Goal: Information Seeking & Learning: Learn about a topic

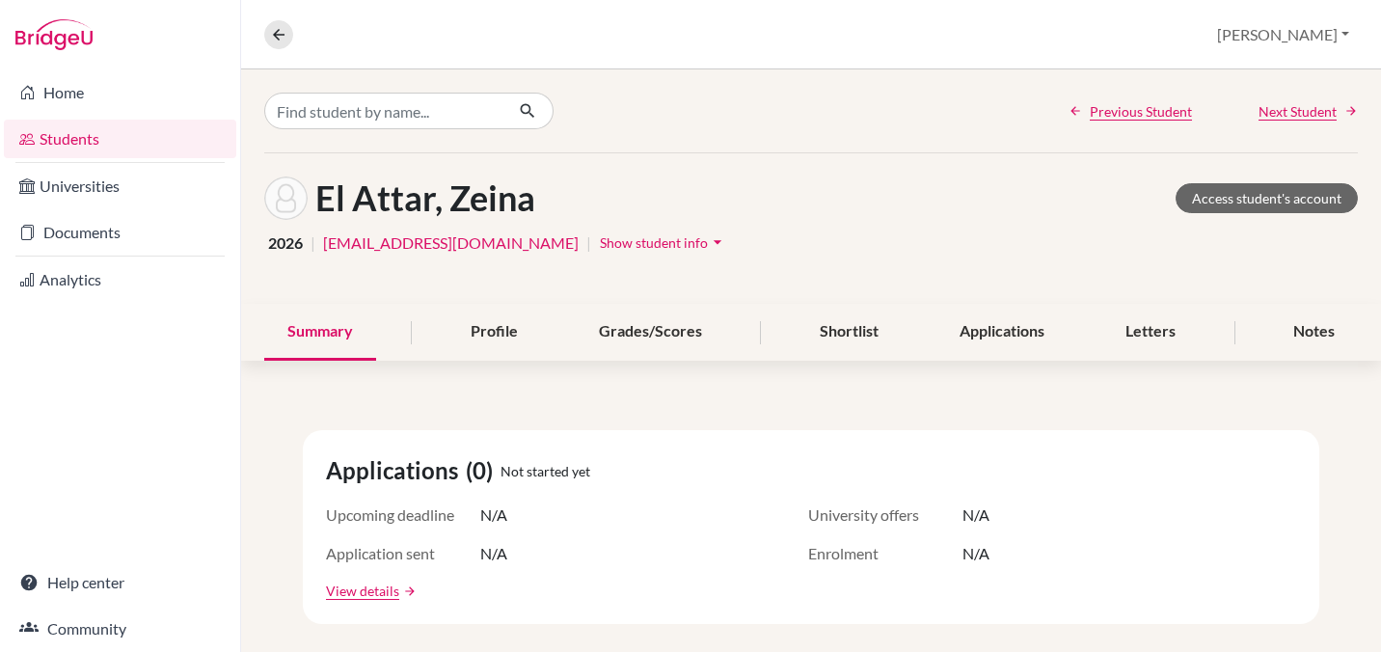
click at [80, 140] on link "Students" at bounding box center [120, 139] width 232 height 39
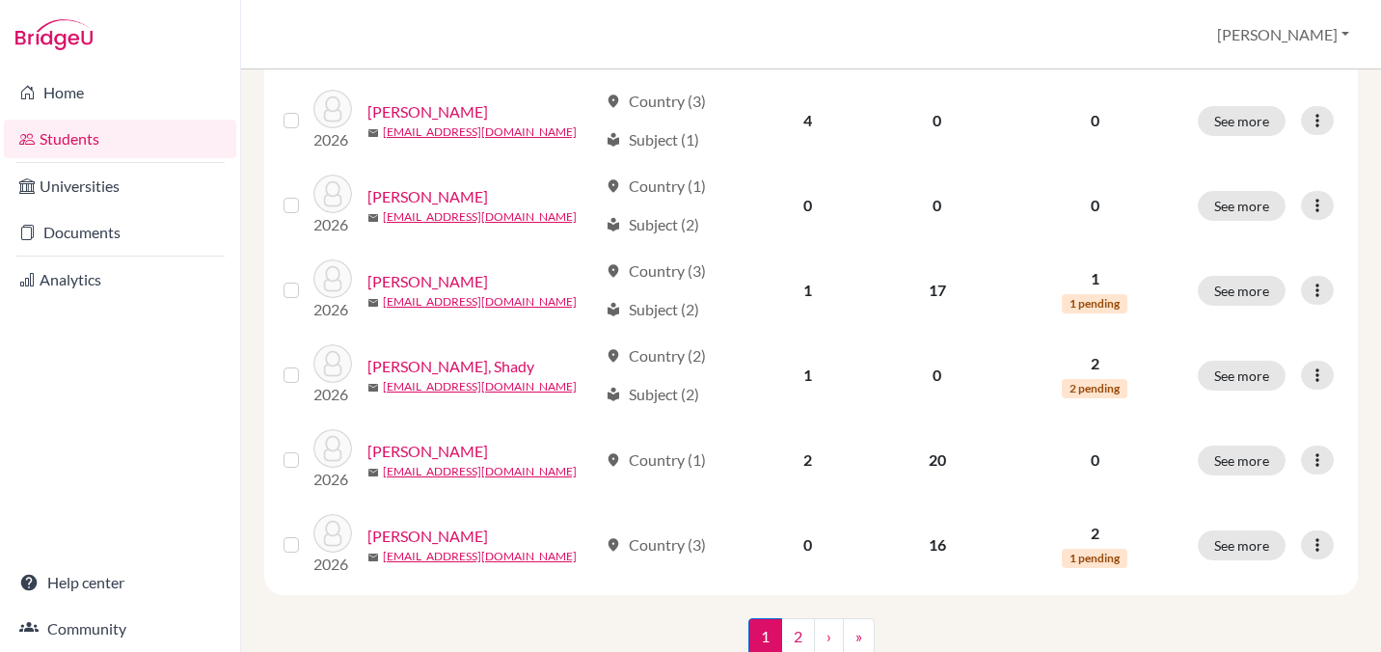
scroll to position [1494, 0]
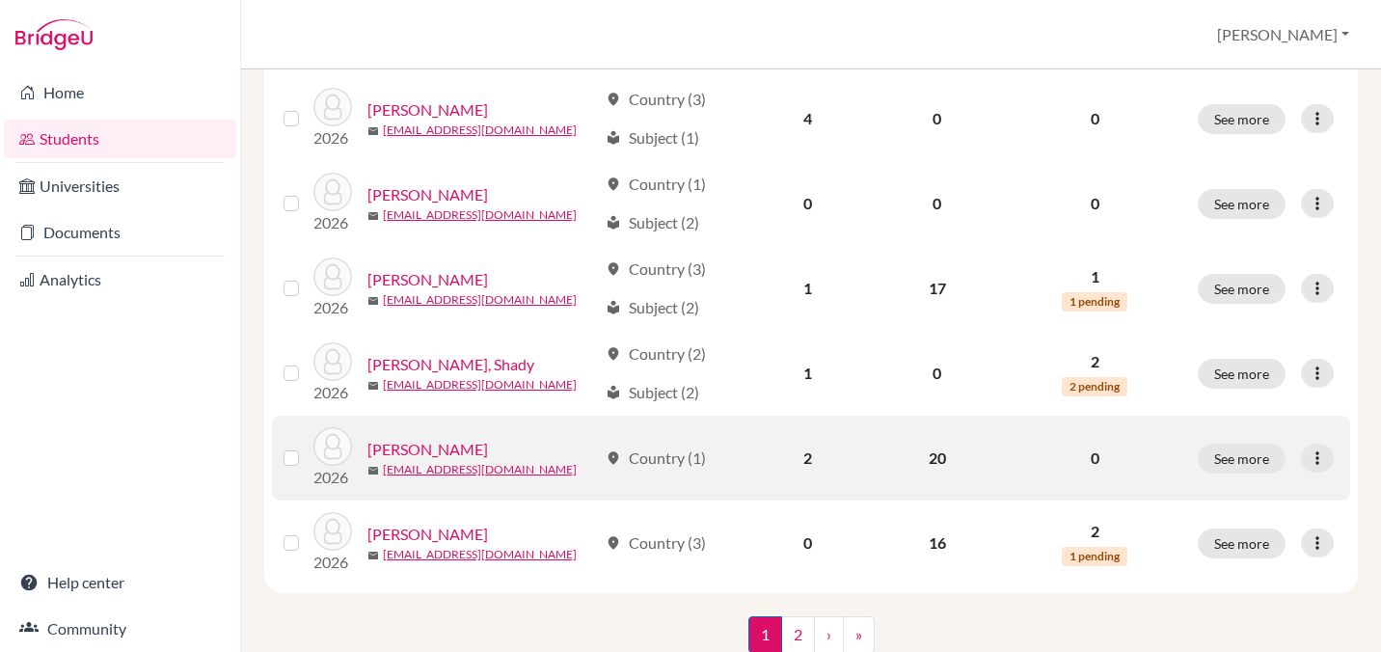
click at [410, 445] on link "Issa, Nadine" at bounding box center [427, 449] width 121 height 23
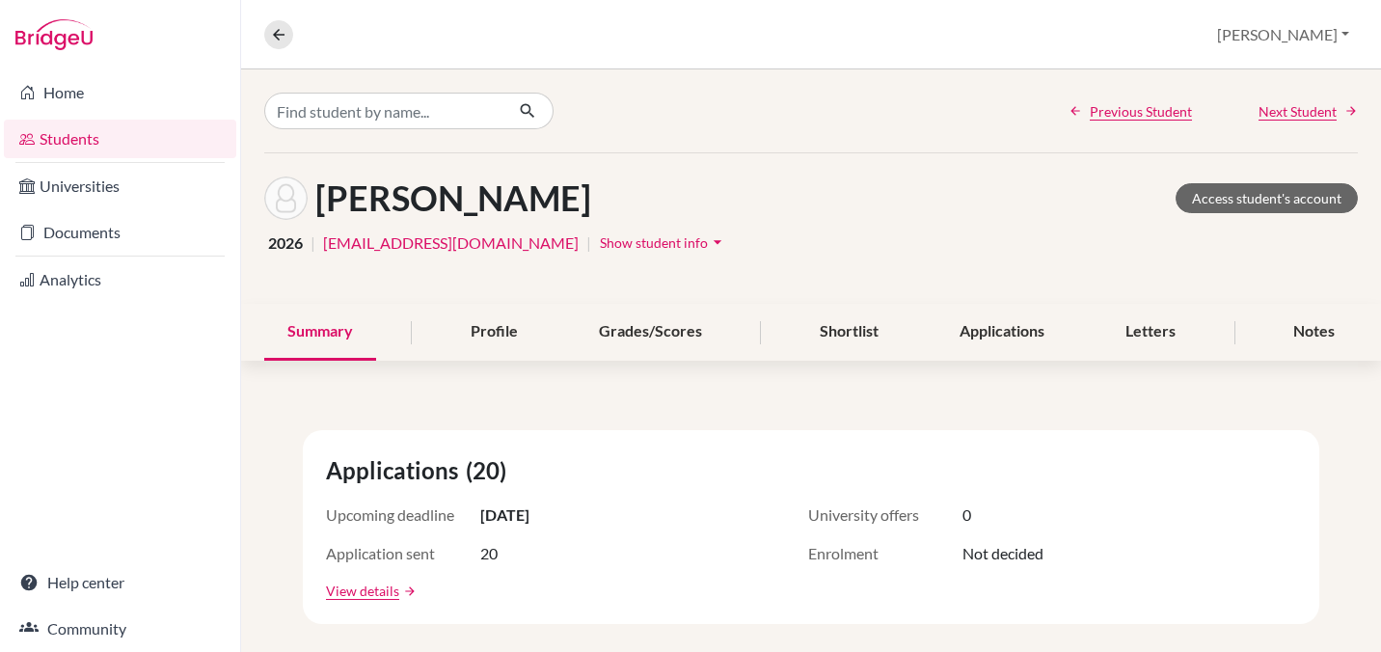
scroll to position [1, 0]
click at [1209, 202] on link "Access student's account" at bounding box center [1267, 197] width 182 height 30
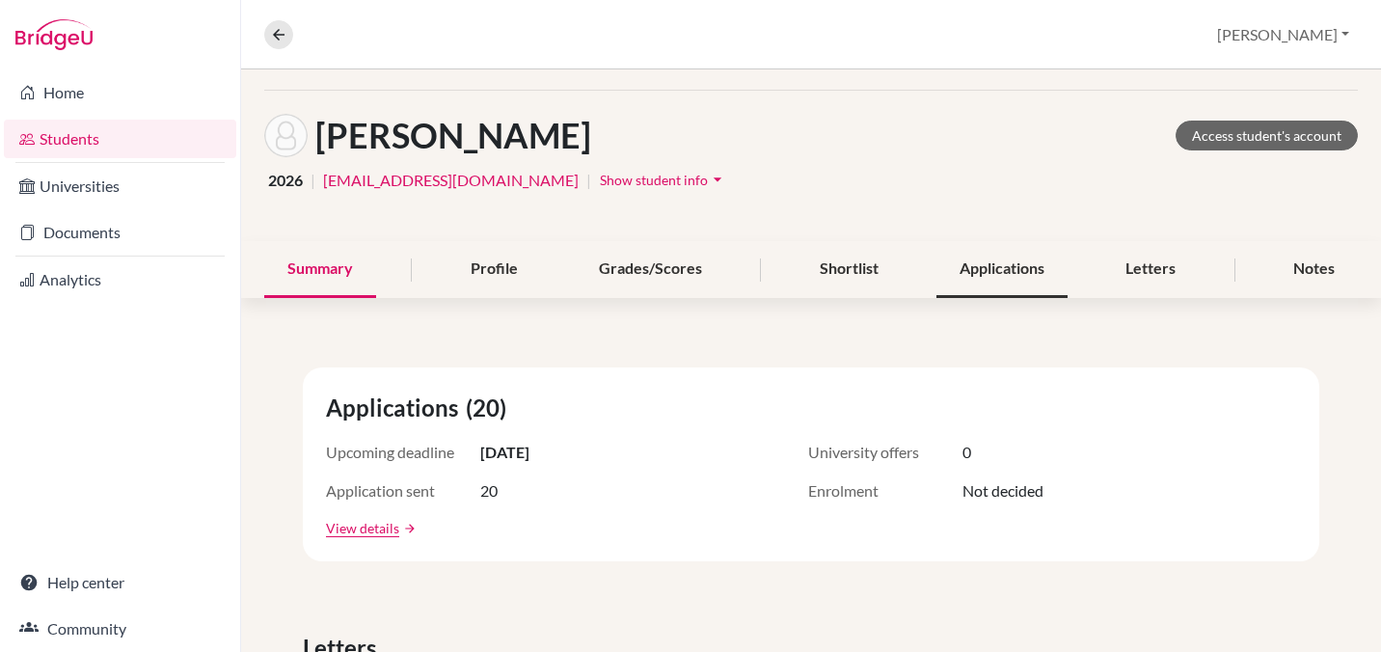
scroll to position [65, 0]
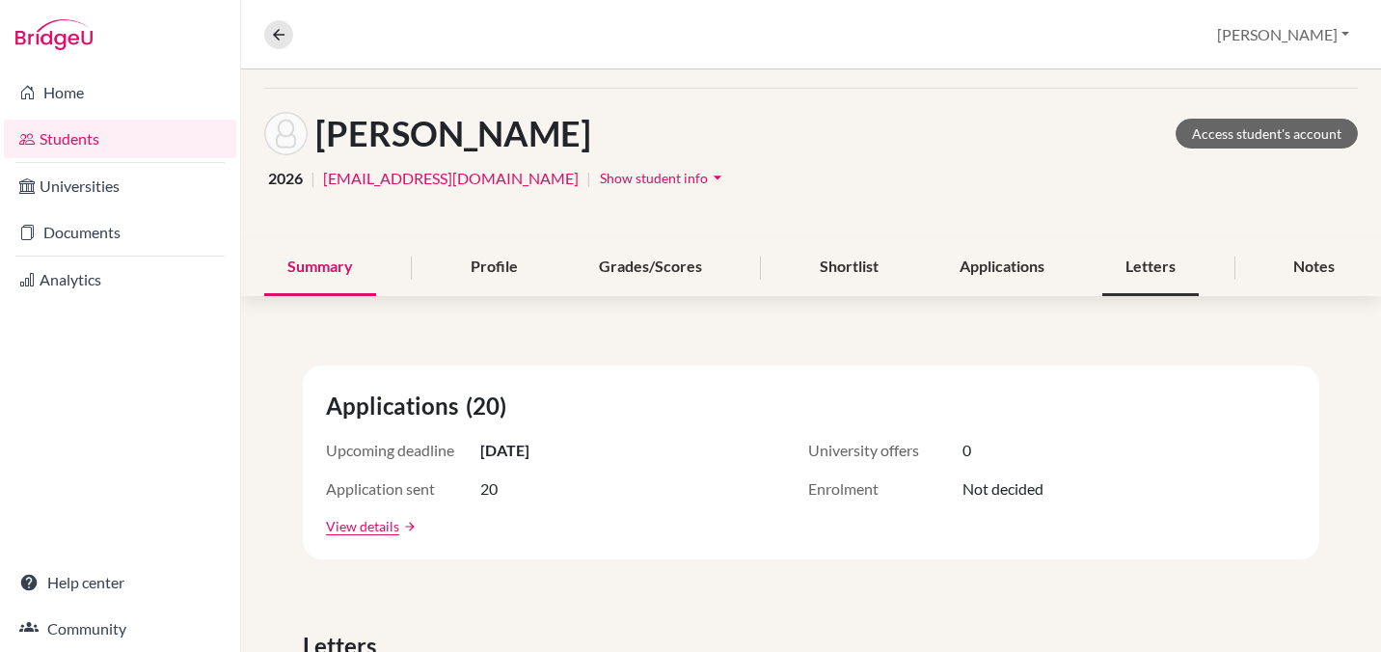
click at [1145, 271] on div "Letters" at bounding box center [1150, 267] width 96 height 57
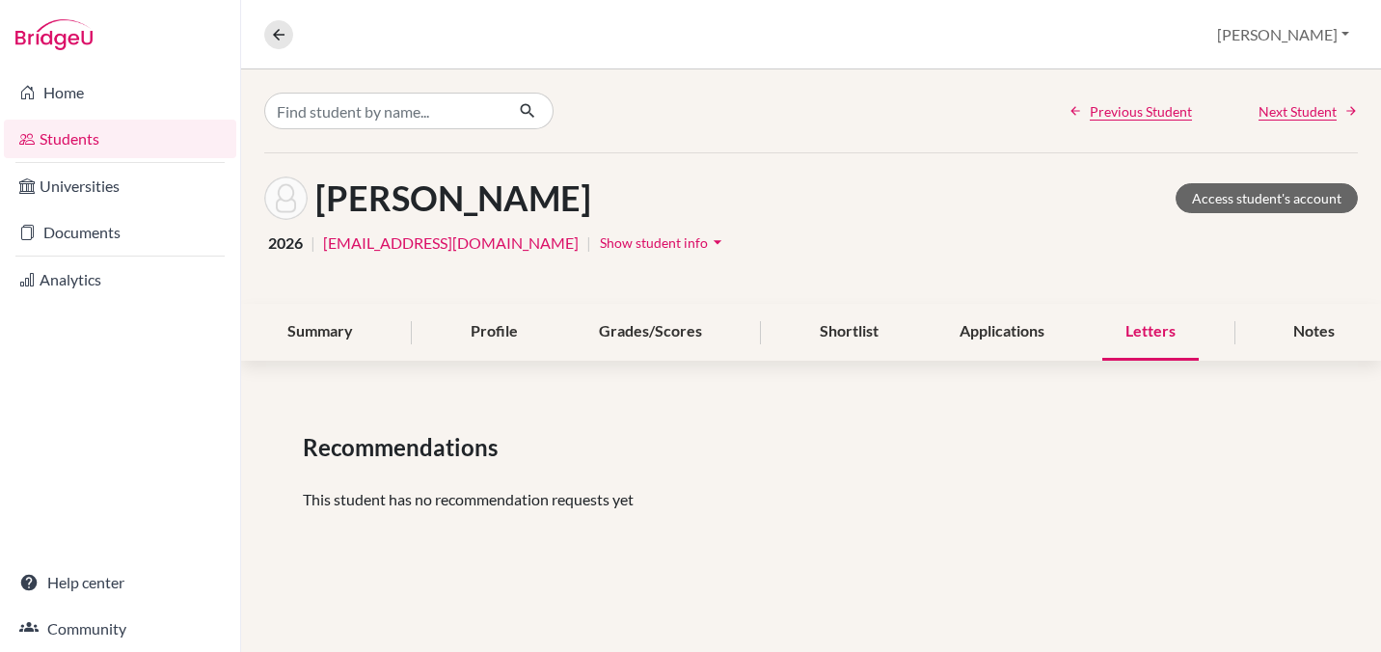
click at [1020, 419] on div "Recommendations This student has no recommendation requests yet" at bounding box center [811, 478] width 1140 height 189
click at [989, 317] on div "Applications" at bounding box center [1002, 332] width 131 height 57
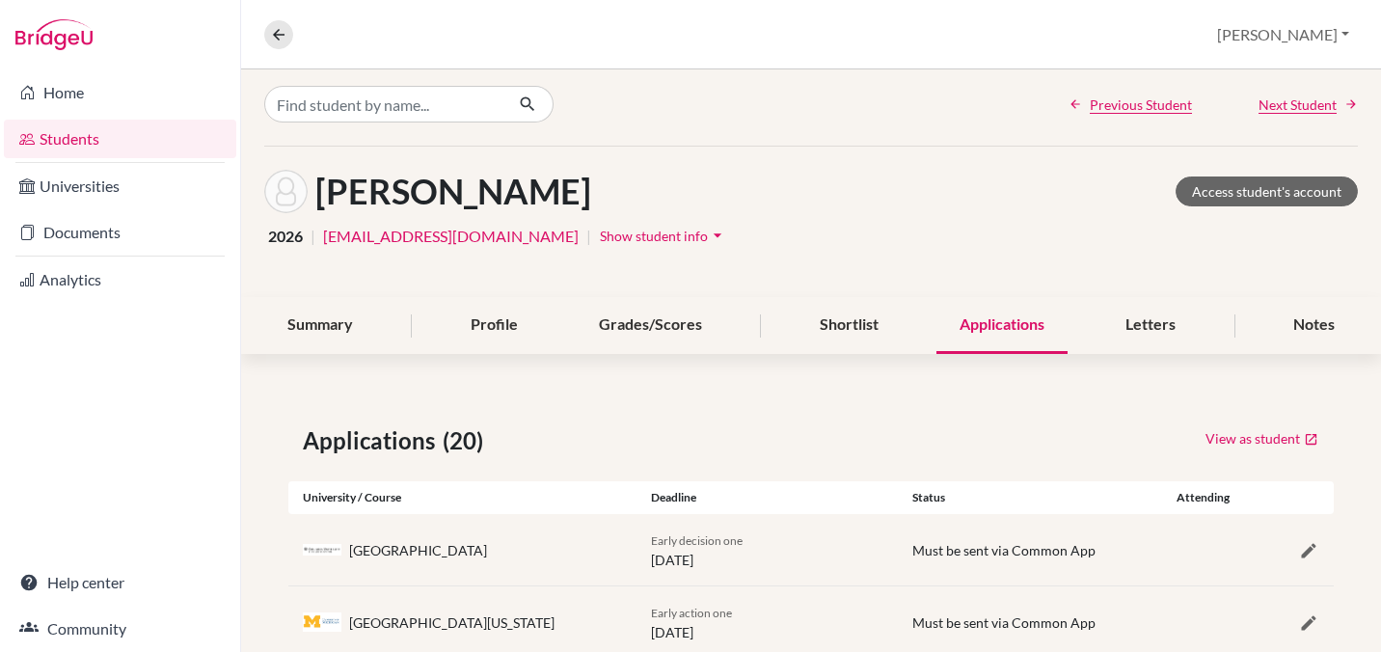
scroll to position [5, 0]
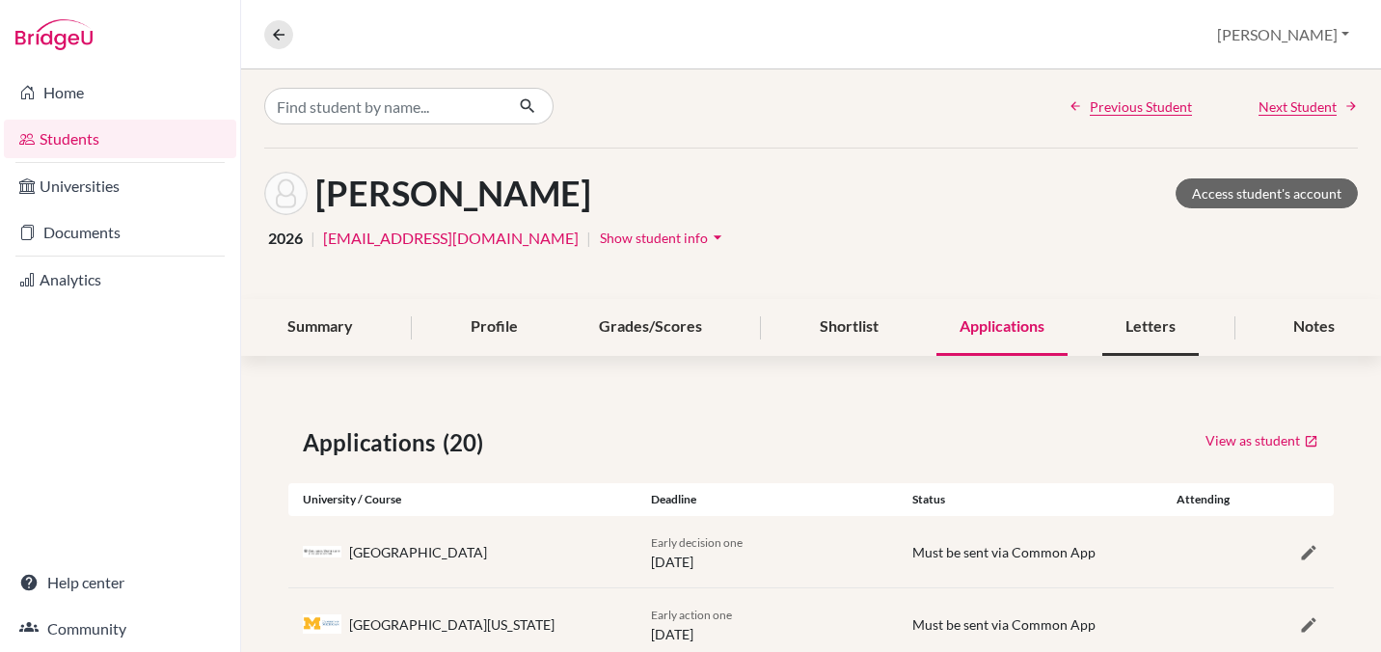
click at [1147, 320] on div "Letters" at bounding box center [1150, 327] width 96 height 57
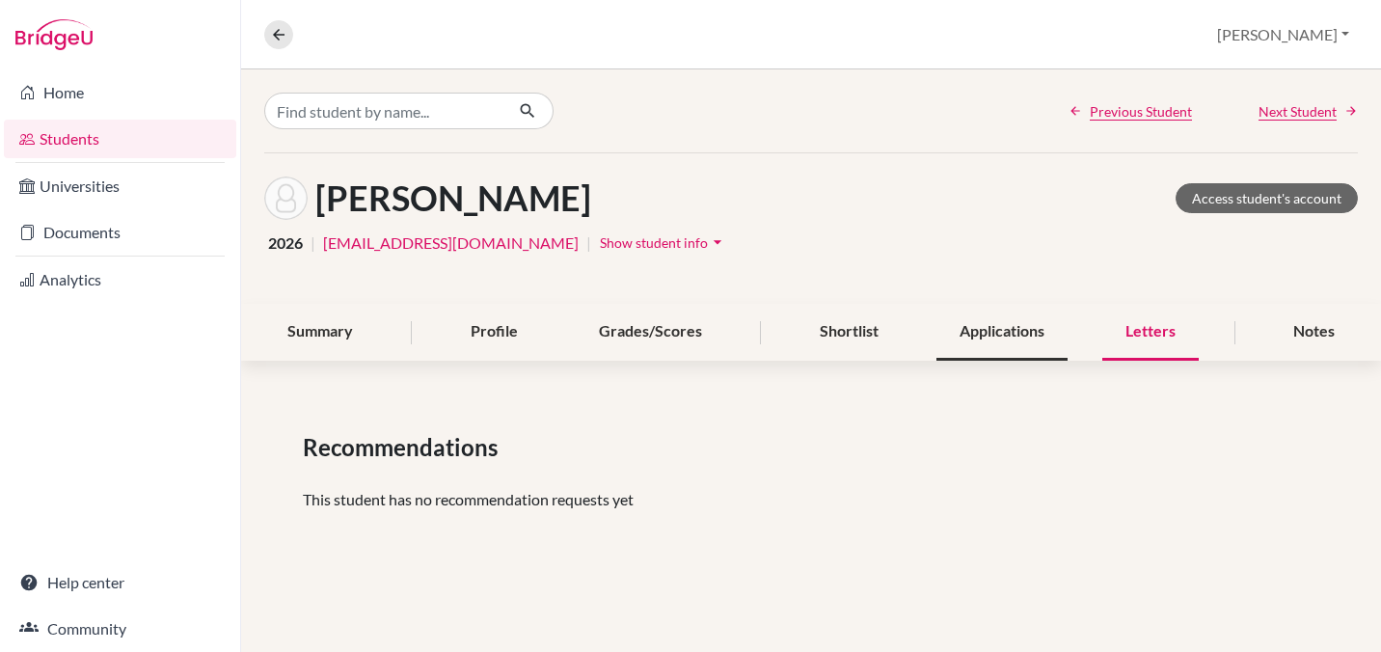
click at [980, 336] on div "Applications" at bounding box center [1002, 332] width 131 height 57
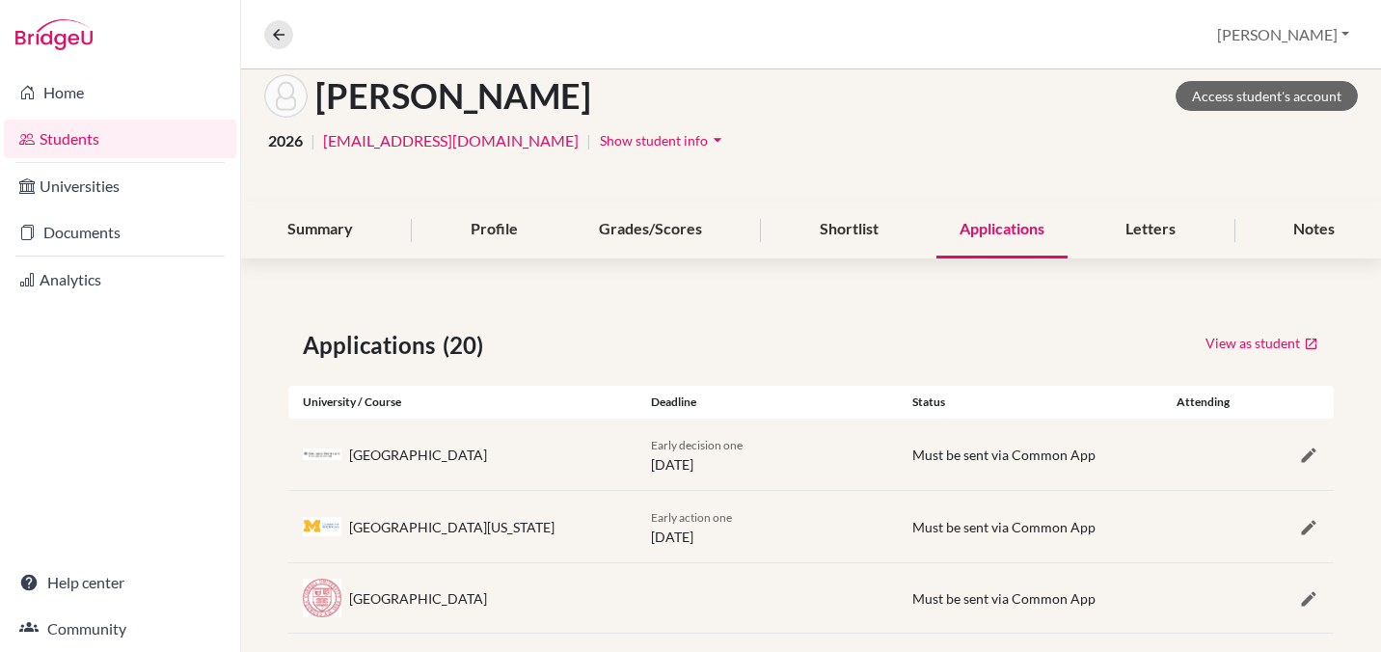
scroll to position [98, 0]
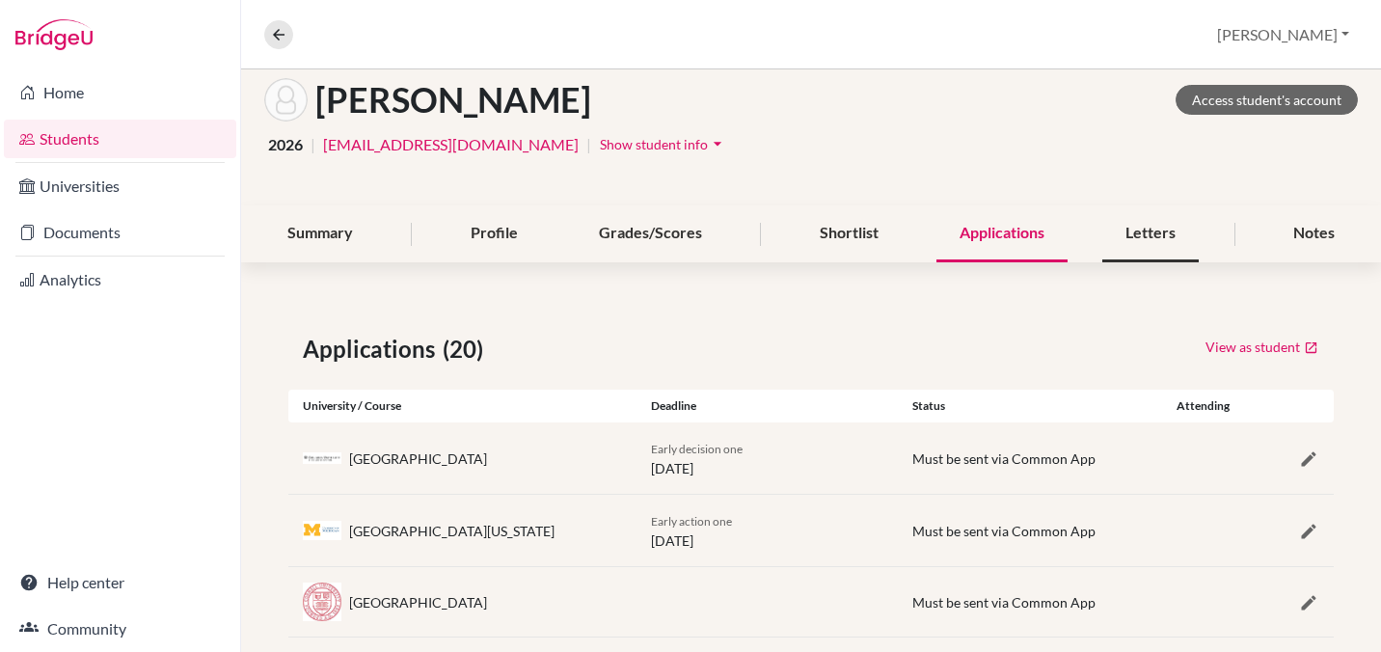
click at [1144, 237] on div "Letters" at bounding box center [1150, 233] width 96 height 57
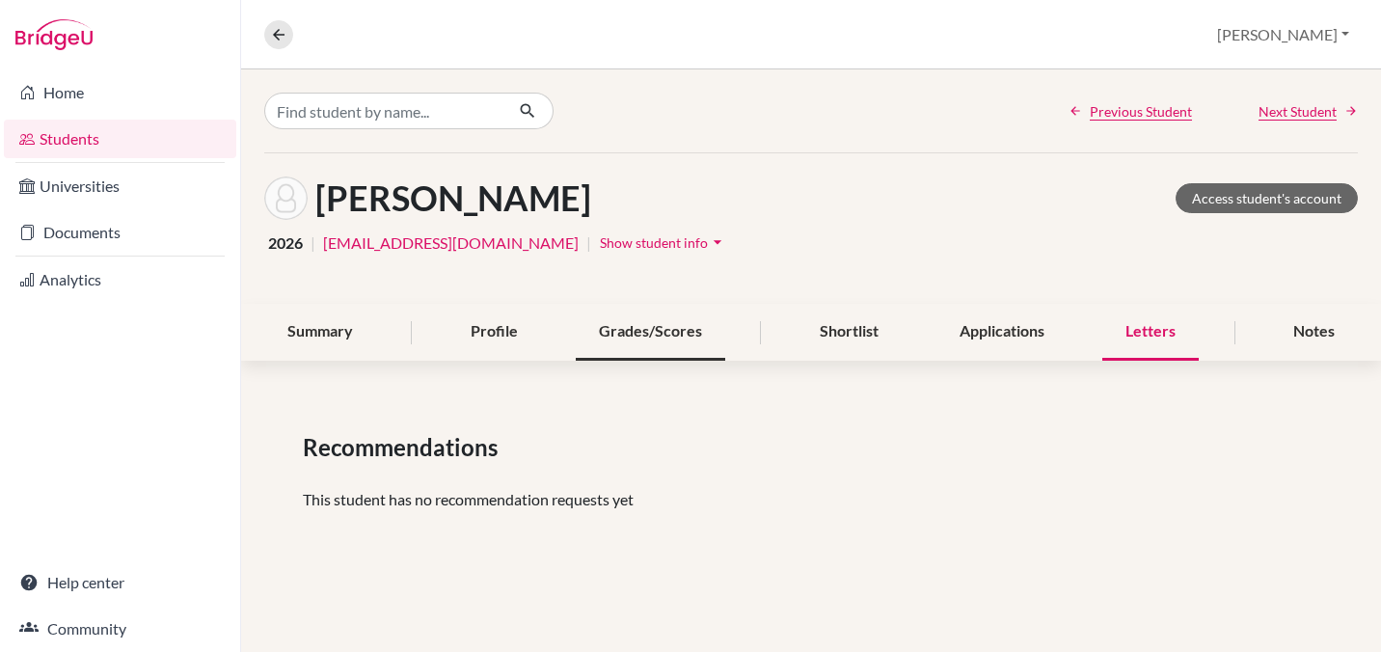
click at [630, 324] on div "Grades/Scores" at bounding box center [650, 332] width 149 height 57
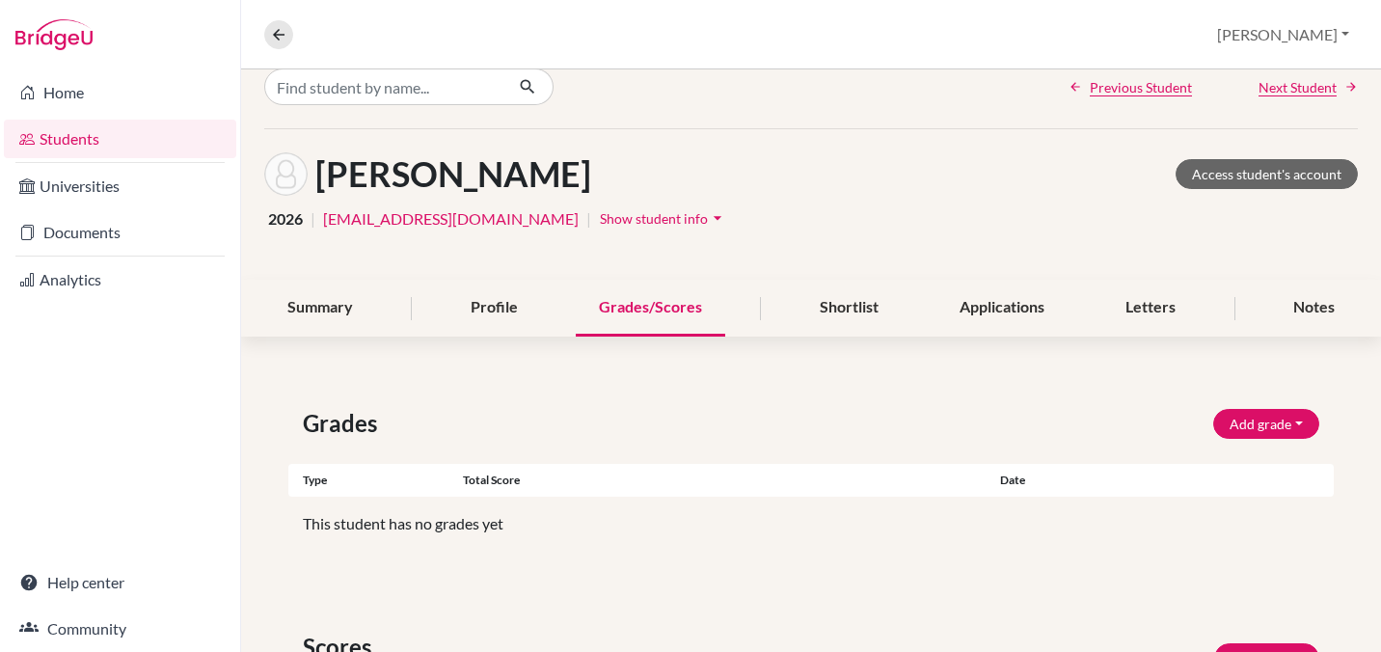
scroll to position [24, 0]
click at [507, 302] on div "Profile" at bounding box center [495, 308] width 94 height 57
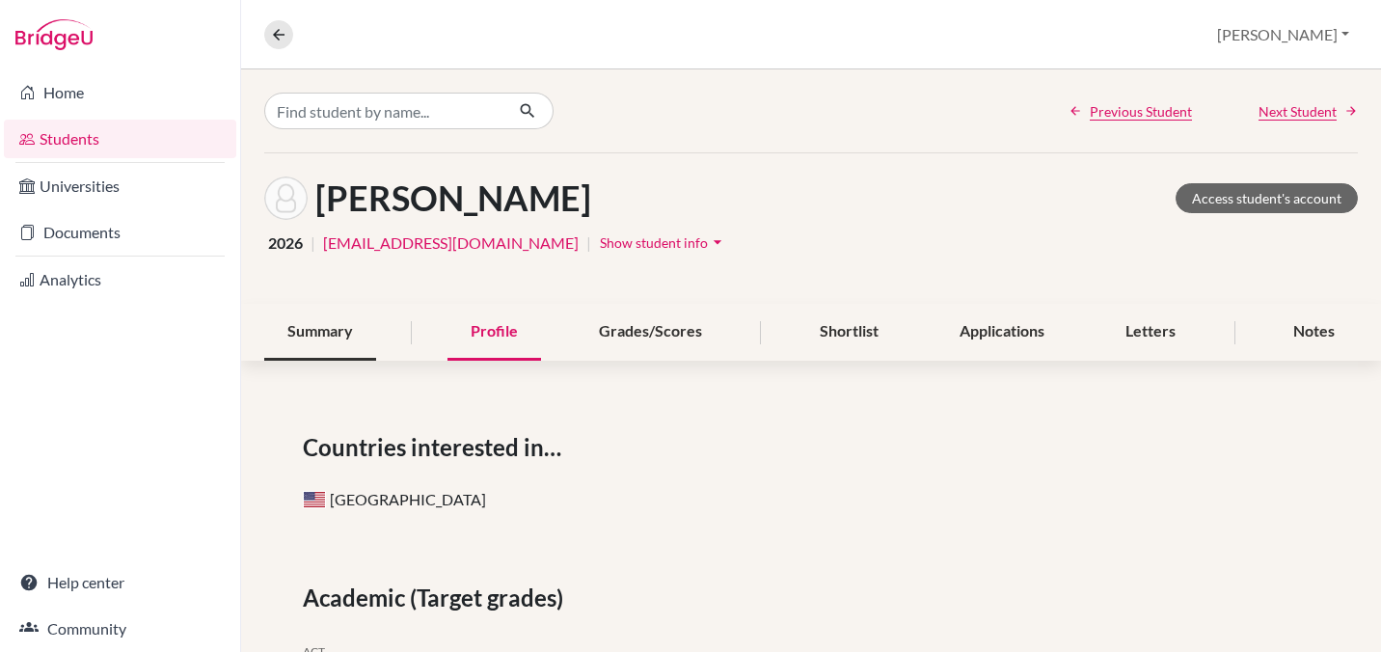
click at [306, 329] on div "Summary" at bounding box center [320, 332] width 112 height 57
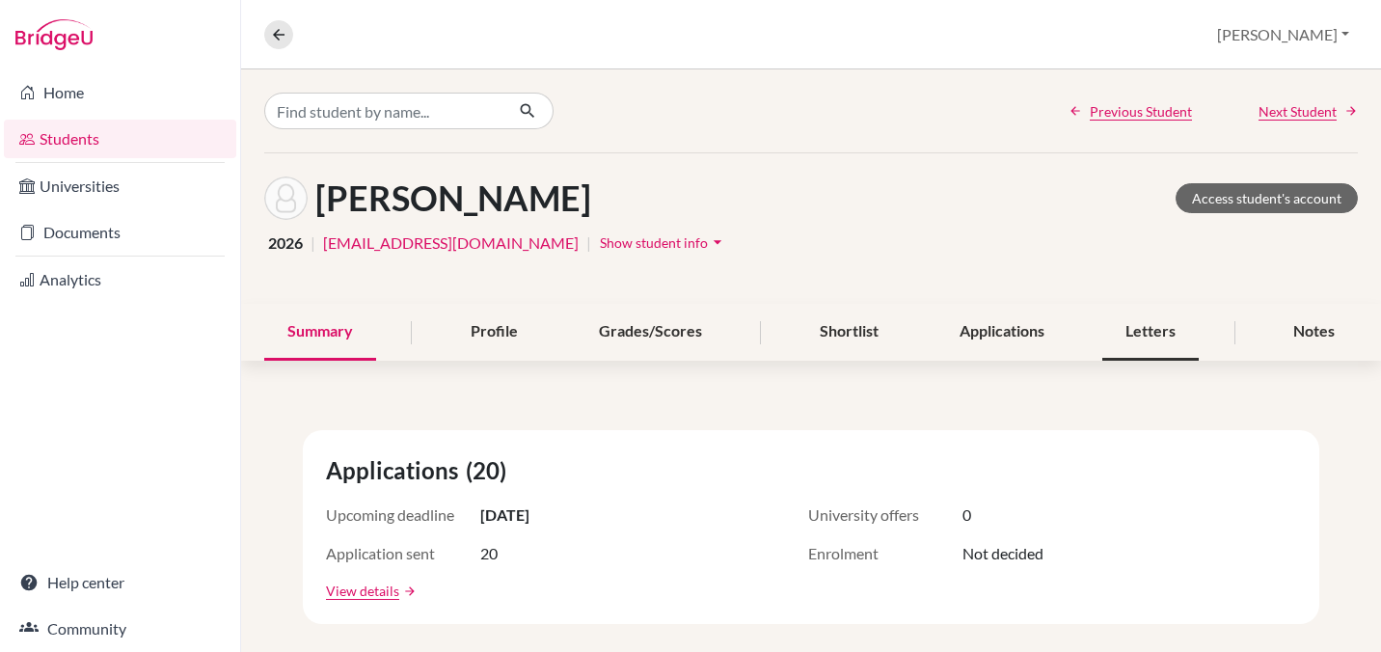
click at [1152, 336] on div "Letters" at bounding box center [1150, 332] width 96 height 57
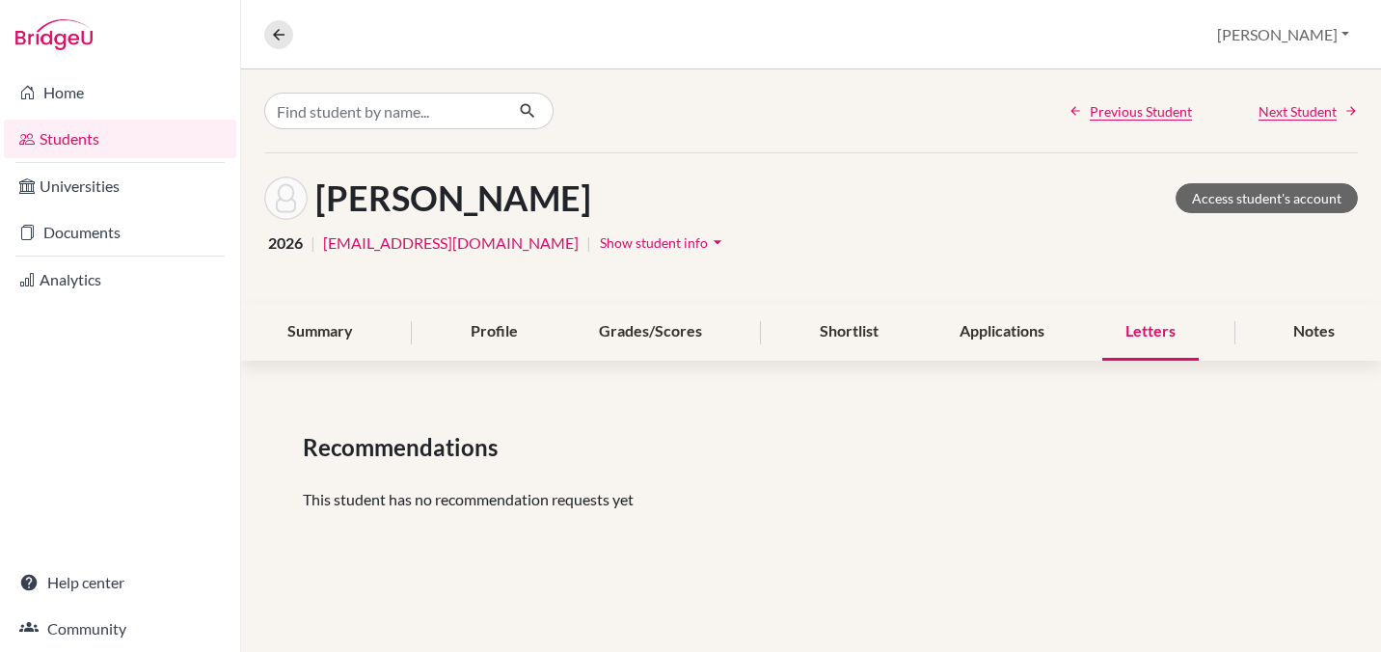
click at [600, 237] on span "Show student info" at bounding box center [654, 242] width 108 height 16
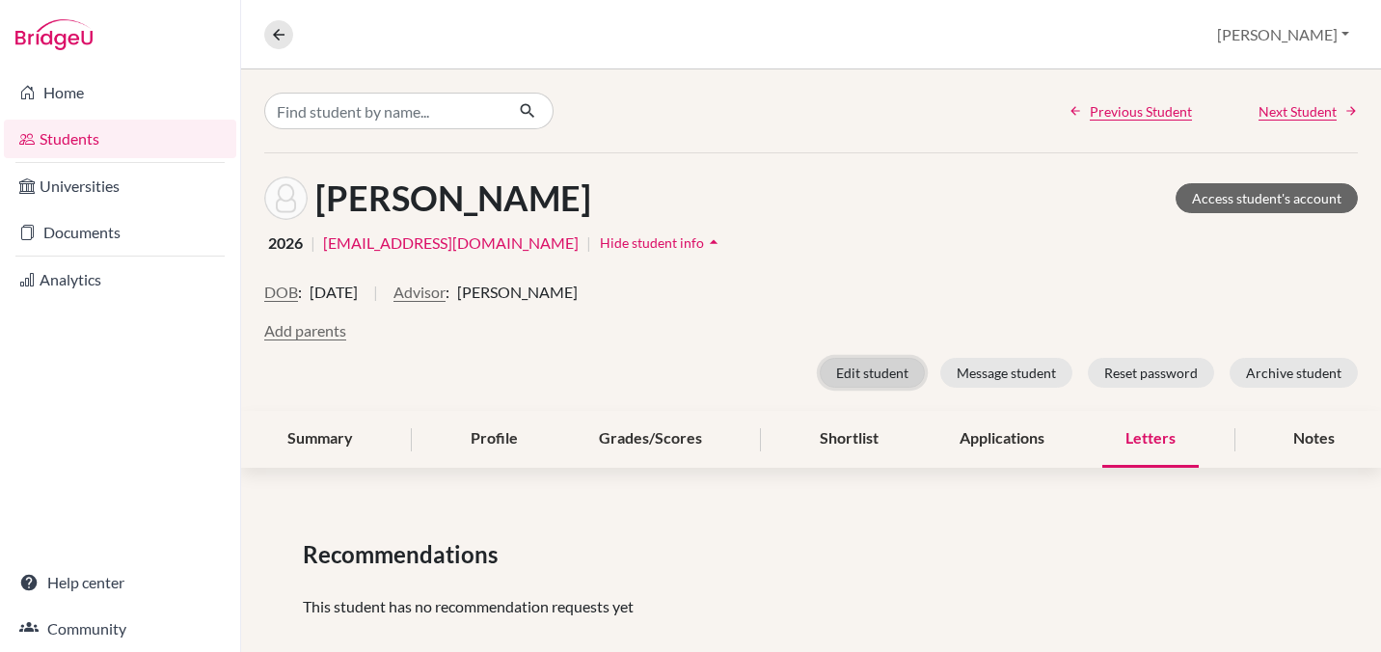
click at [892, 375] on button "Edit student" at bounding box center [872, 373] width 105 height 30
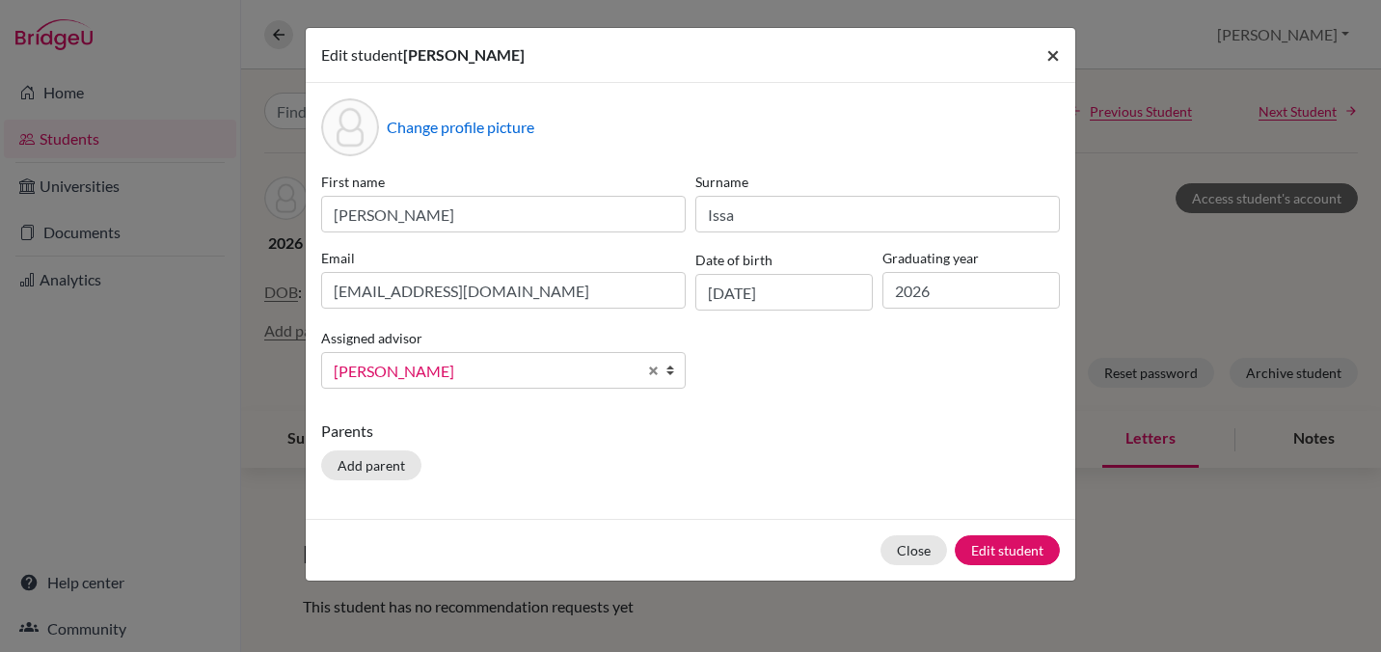
click at [1053, 55] on span "×" at bounding box center [1053, 55] width 14 height 28
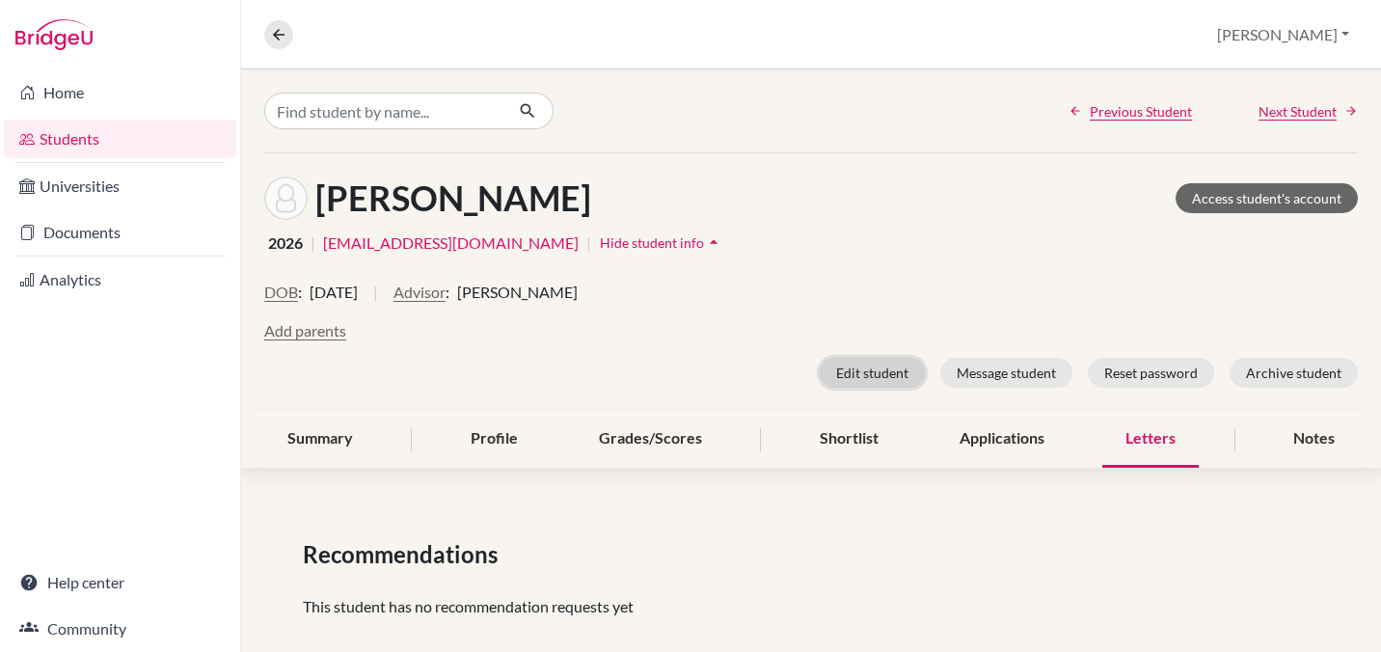
click at [876, 376] on button "Edit student" at bounding box center [872, 373] width 105 height 30
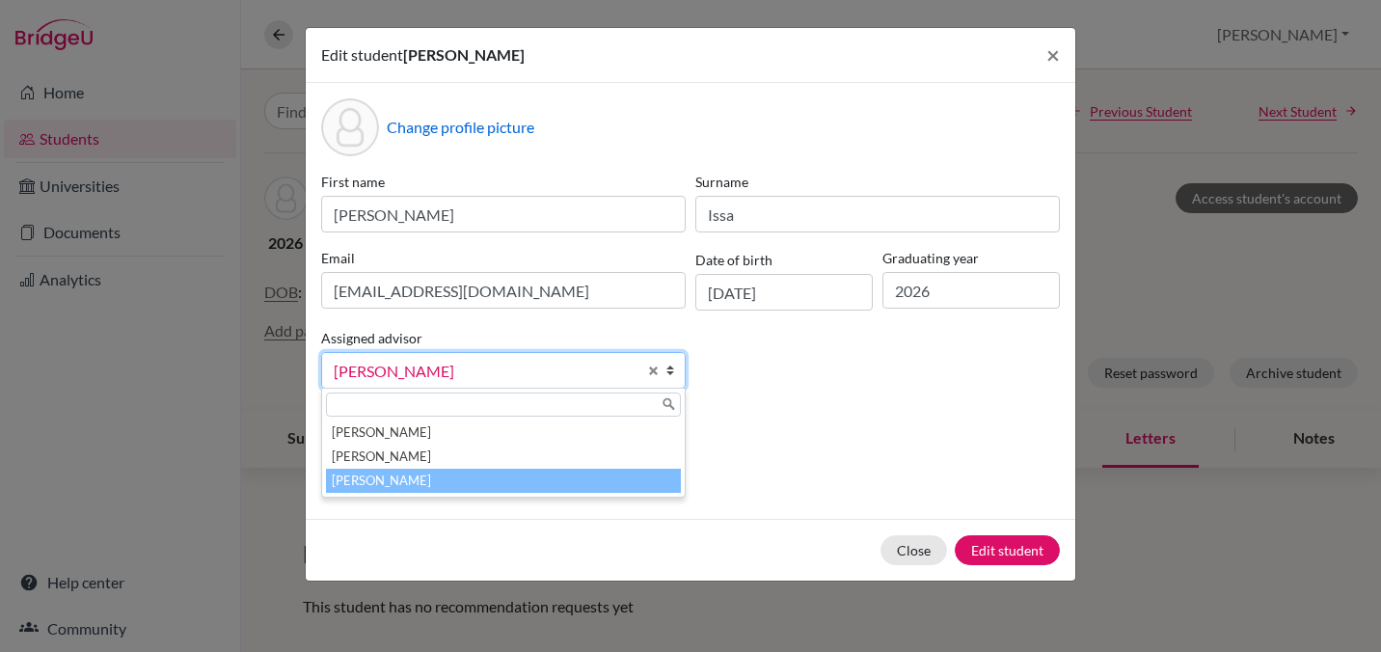
click at [669, 369] on b at bounding box center [674, 370] width 19 height 35
click at [748, 361] on div "First name [PERSON_NAME] [PERSON_NAME] [EMAIL_ADDRESS][DOMAIN_NAME] Date of bir…" at bounding box center [690, 288] width 748 height 232
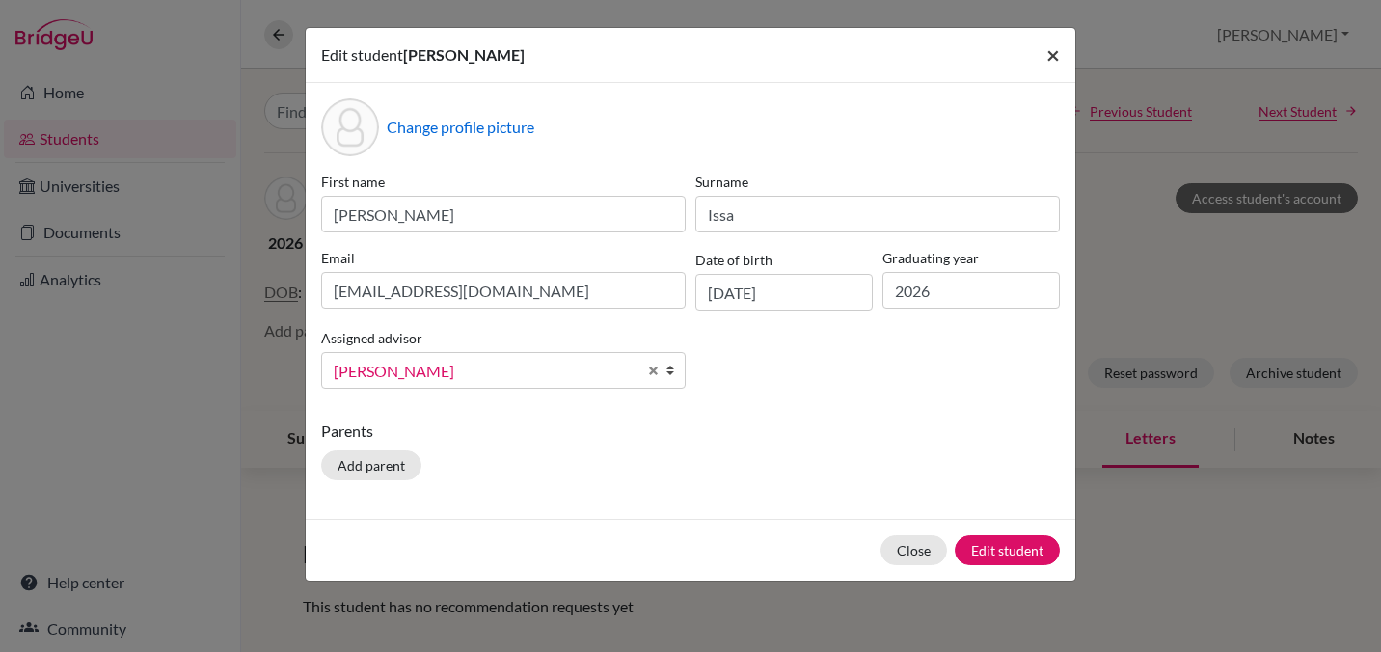
click at [1049, 56] on span "×" at bounding box center [1053, 55] width 14 height 28
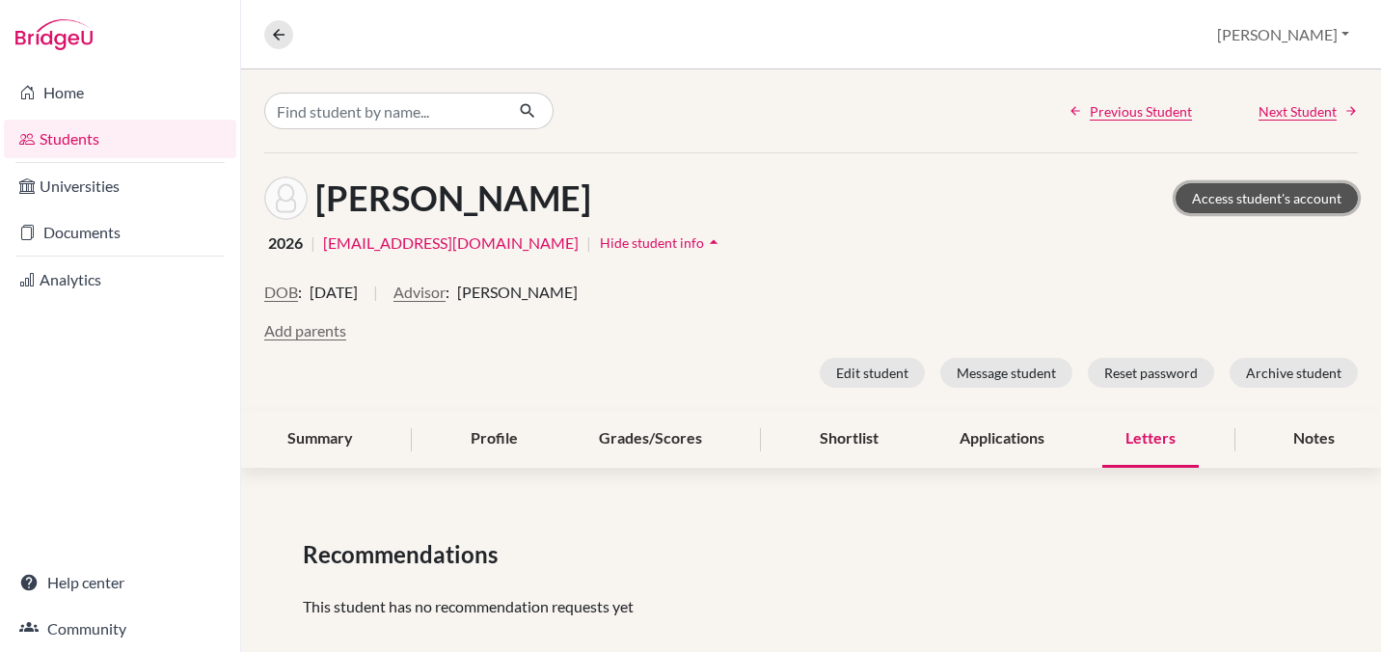
click at [1239, 191] on link "Access student's account" at bounding box center [1267, 198] width 182 height 30
